Goal: Task Accomplishment & Management: Manage account settings

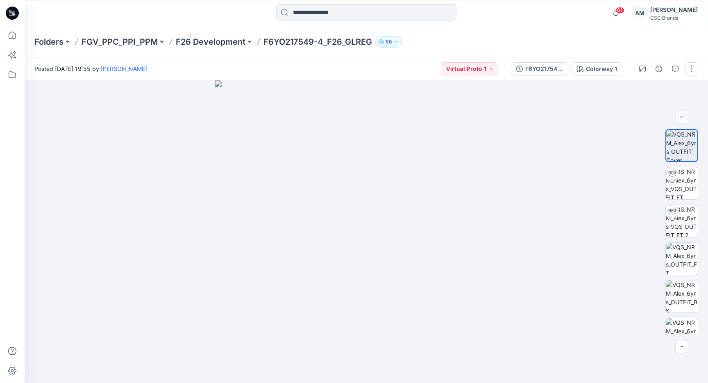
click at [693, 65] on button "button" at bounding box center [691, 68] width 13 height 13
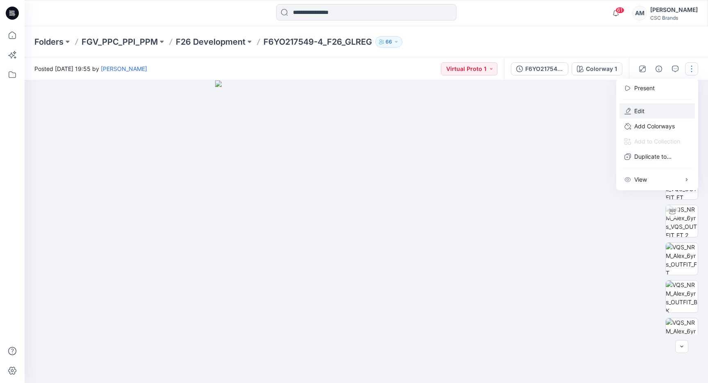
click at [655, 110] on button "Edit" at bounding box center [657, 110] width 75 height 15
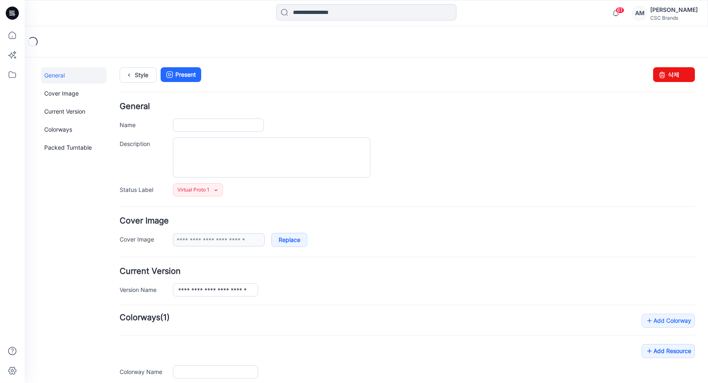
type input "**********"
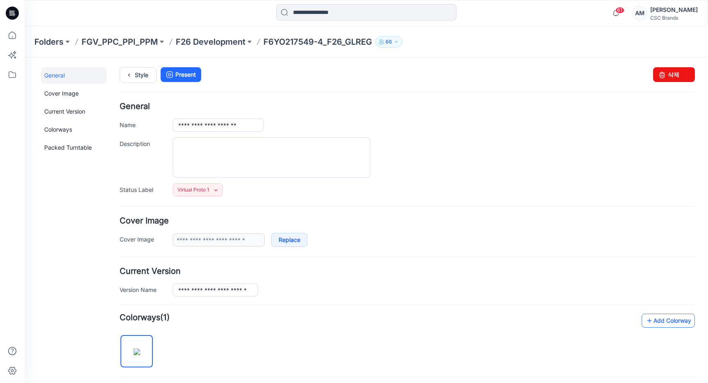
click at [646, 321] on icon at bounding box center [650, 320] width 8 height 13
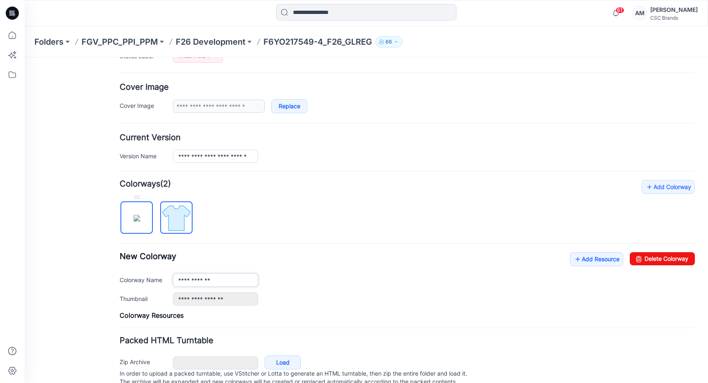
scroll to position [121, 0]
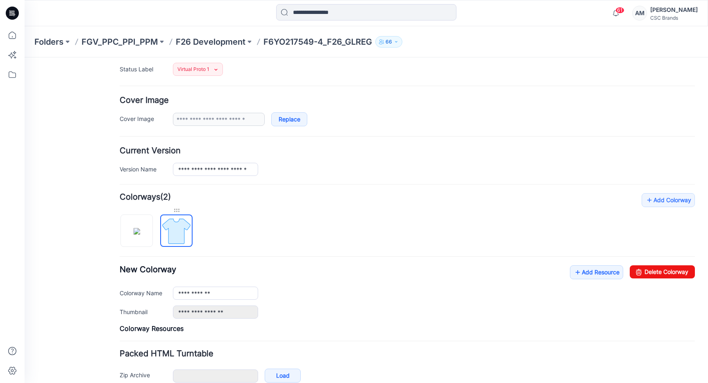
click at [176, 209] on div at bounding box center [176, 210] width 32 height 8
drag, startPoint x: 183, startPoint y: 230, endPoint x: 178, endPoint y: 223, distance: 8.9
click at [178, 223] on img at bounding box center [176, 231] width 31 height 31
click at [177, 210] on div at bounding box center [176, 210] width 32 height 8
click at [175, 206] on div at bounding box center [176, 210] width 32 height 8
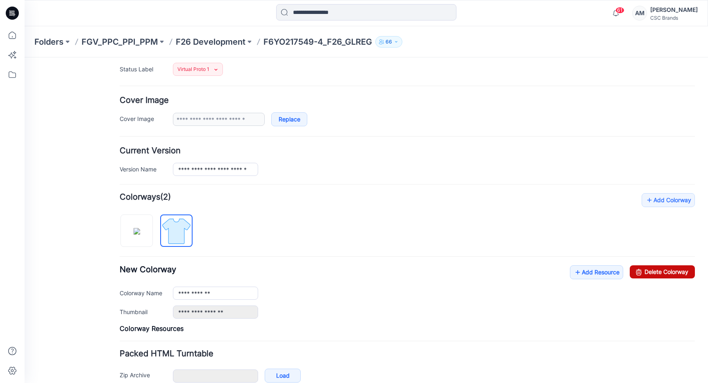
drag, startPoint x: 656, startPoint y: 271, endPoint x: 425, endPoint y: 99, distance: 288.6
click at [656, 271] on link "Delete Colorway" at bounding box center [662, 271] width 65 height 13
type input "**********"
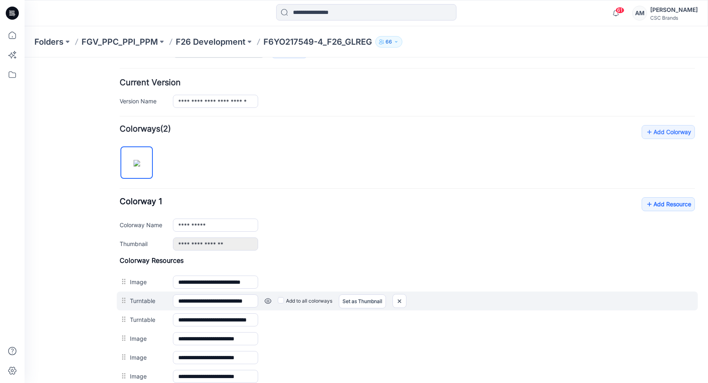
scroll to position [203, 0]
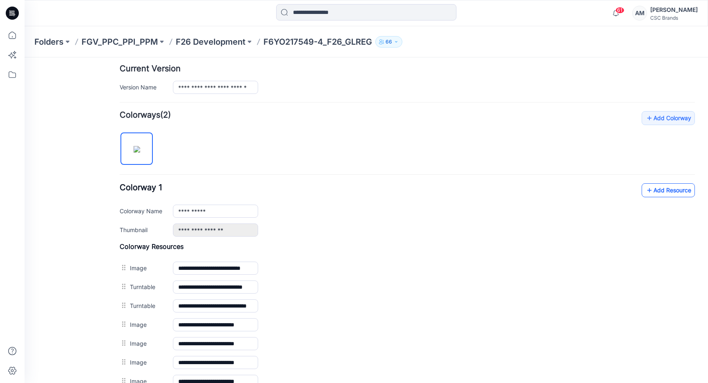
click at [655, 194] on link "Add Resource" at bounding box center [668, 190] width 53 height 14
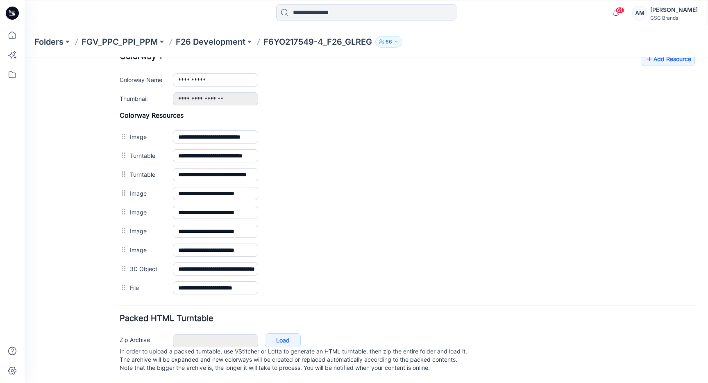
scroll to position [337, 0]
